Goal: Information Seeking & Learning: Learn about a topic

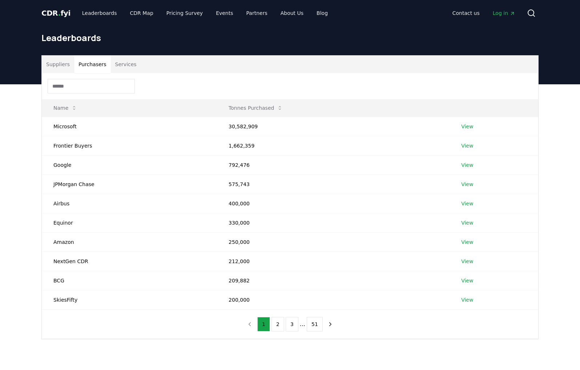
click at [98, 66] on button "Purchasers" at bounding box center [92, 64] width 37 height 17
click at [139, 12] on link "CDR Map" at bounding box center [141, 13] width 35 height 13
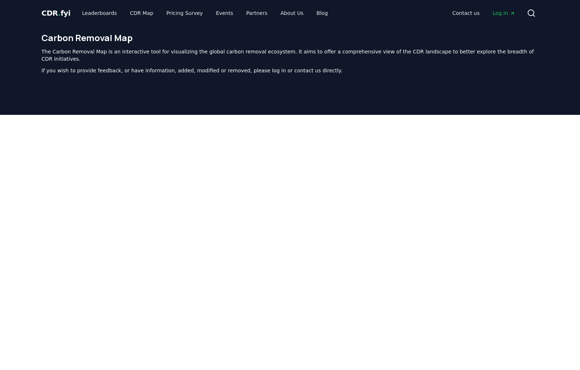
scroll to position [224, 0]
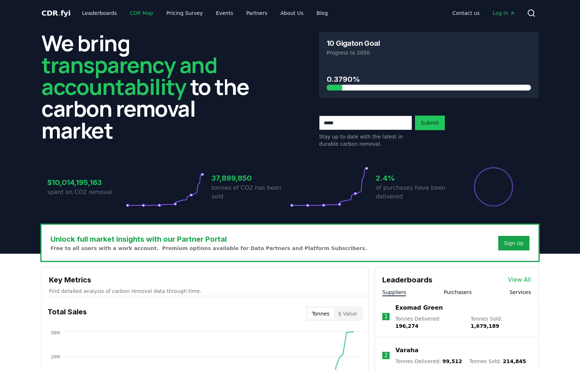
click at [132, 12] on link "CDR Map" at bounding box center [141, 13] width 35 height 13
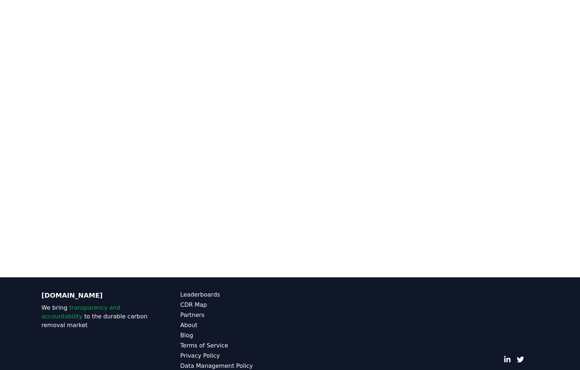
scroll to position [206, 0]
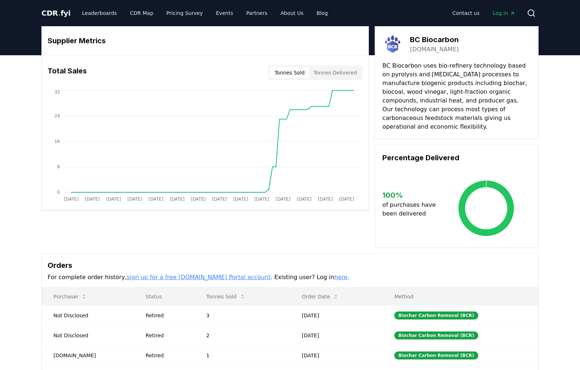
click at [441, 49] on link "bcbiocarbon.com" at bounding box center [434, 49] width 49 height 9
